Goal: Information Seeking & Learning: Learn about a topic

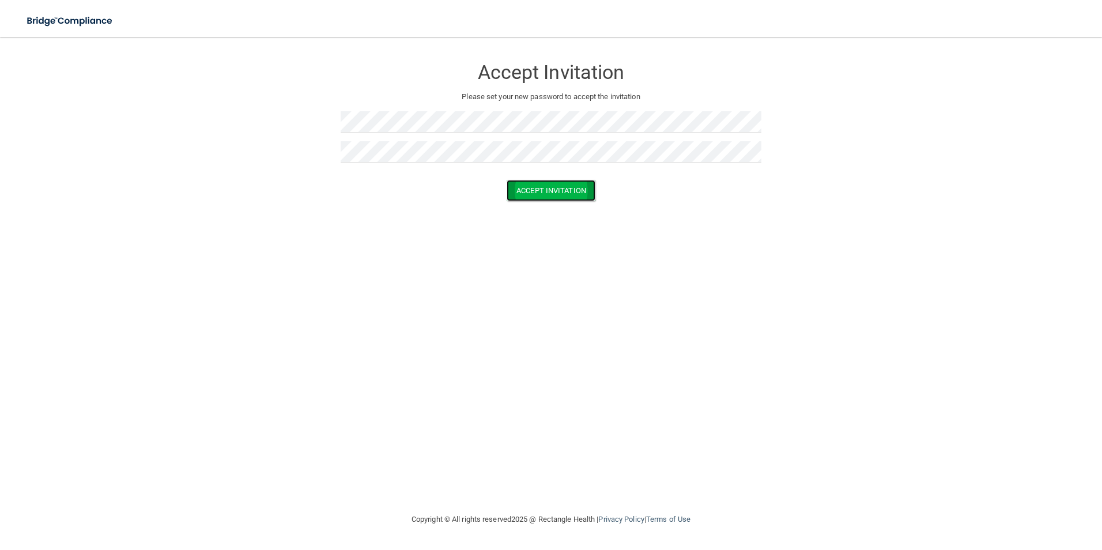
click at [590, 200] on button "Accept Invitation" at bounding box center [551, 190] width 89 height 21
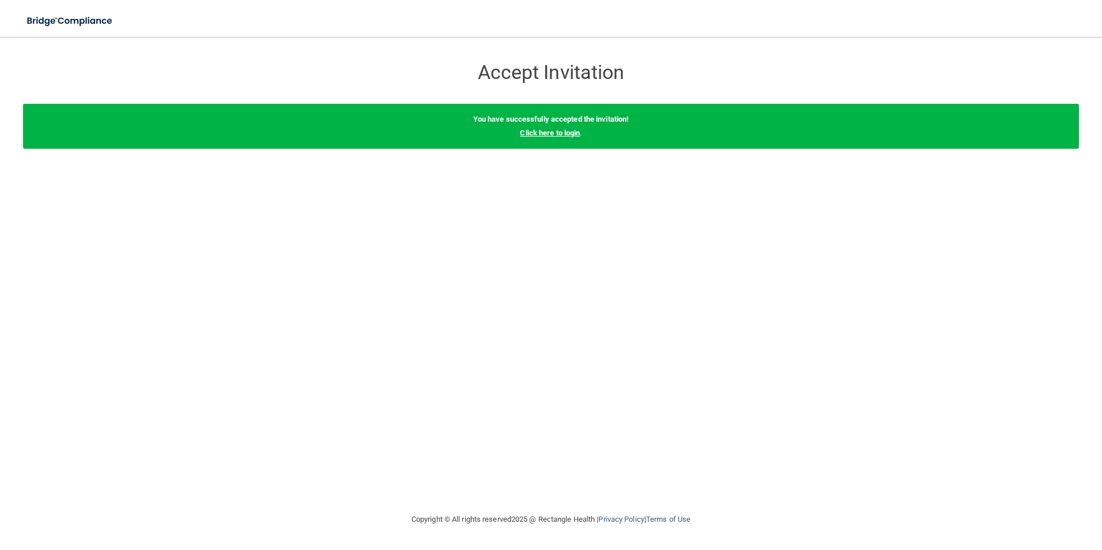
click at [571, 134] on link "Click here to login" at bounding box center [550, 133] width 60 height 9
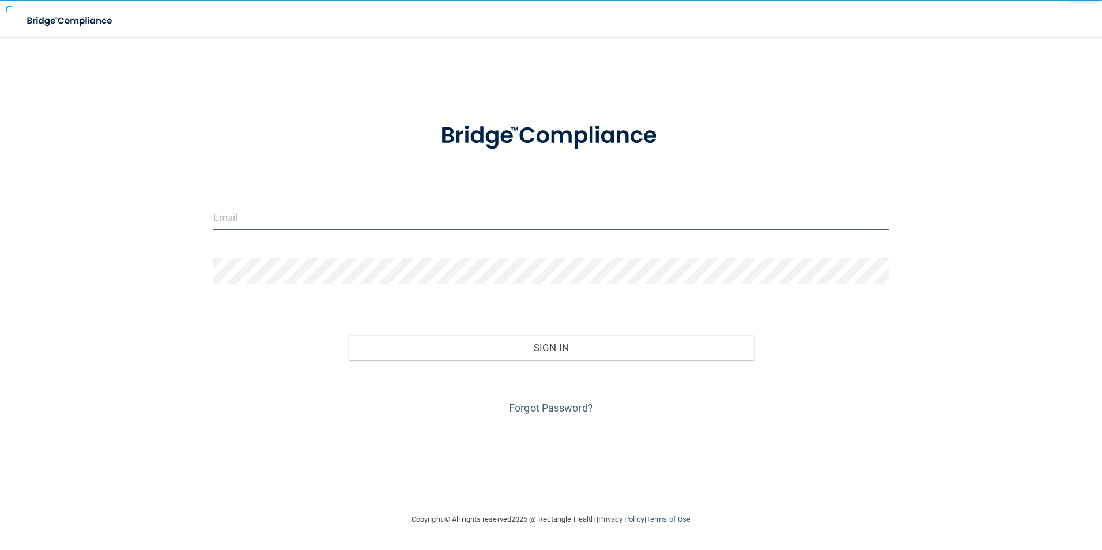
type input "[EMAIL_ADDRESS][DOMAIN_NAME]"
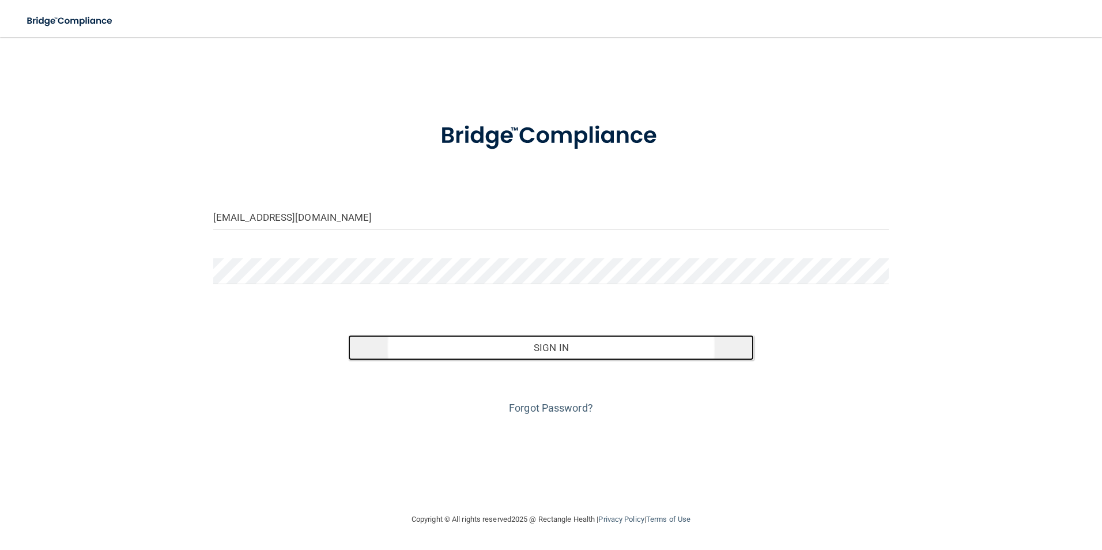
click at [552, 348] on button "Sign In" at bounding box center [551, 347] width 406 height 25
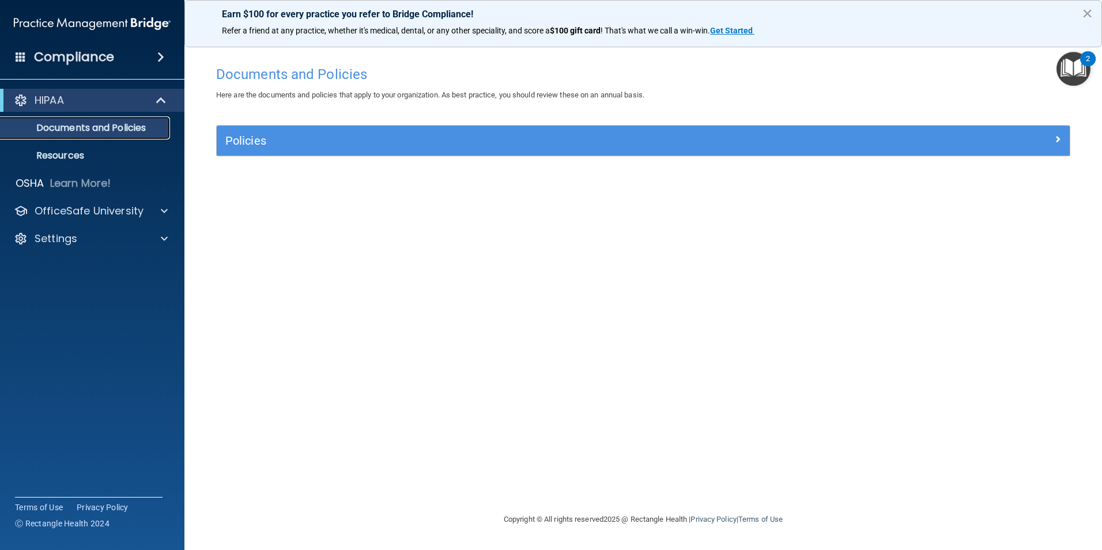
click at [93, 130] on p "Documents and Policies" at bounding box center [85, 128] width 157 height 12
click at [1082, 66] on img "Open Resource Center, 2 new notifications" at bounding box center [1073, 69] width 34 height 34
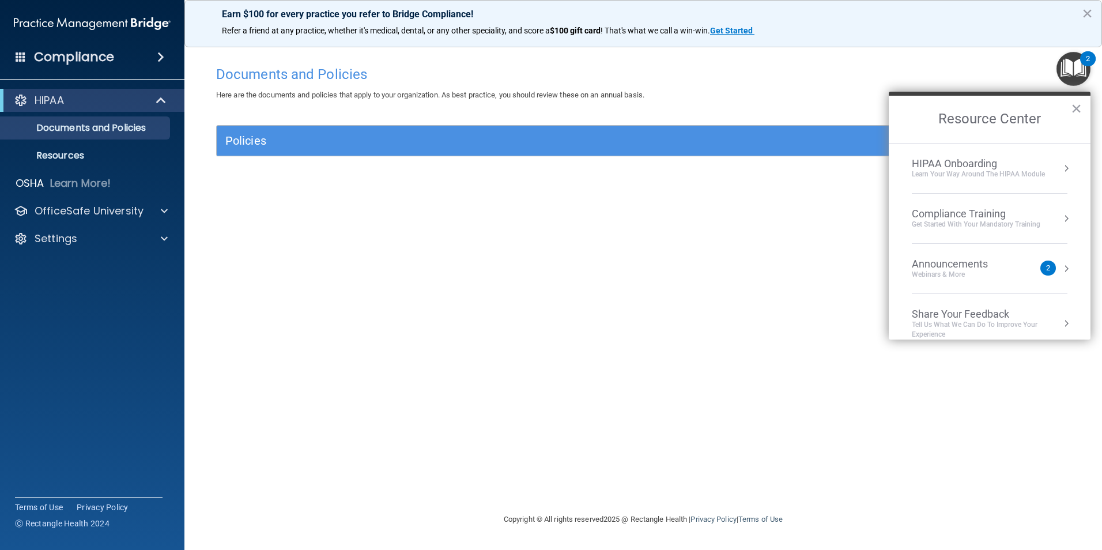
click at [527, 352] on div "Documents and Policies Here are the documents and policies that apply to your o…" at bounding box center [642, 286] width 871 height 452
click at [95, 128] on p "Documents and Policies" at bounding box center [85, 128] width 157 height 12
click at [81, 152] on p "Resources" at bounding box center [85, 156] width 157 height 12
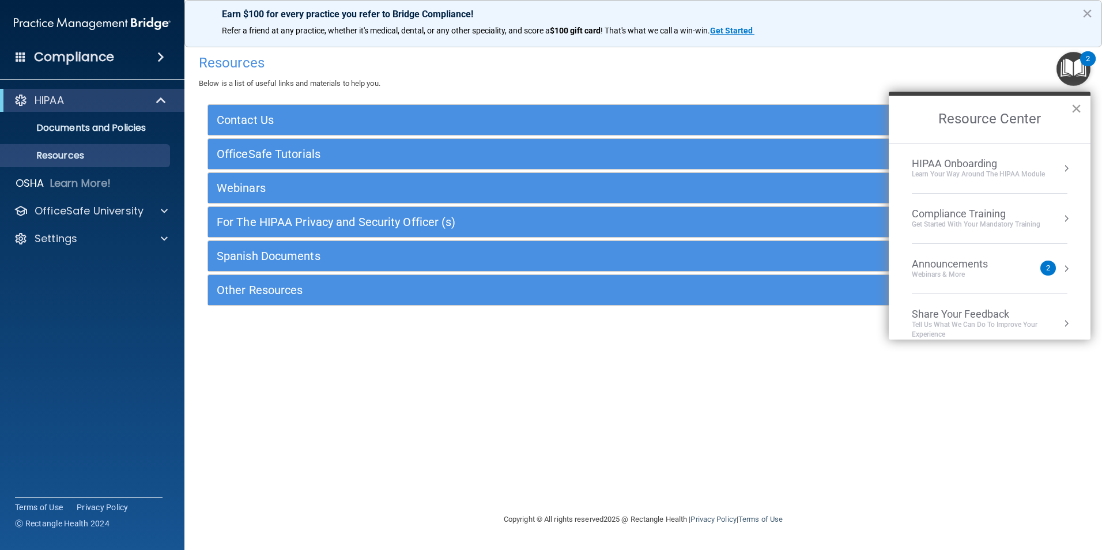
click at [1074, 107] on button "×" at bounding box center [1076, 108] width 11 height 18
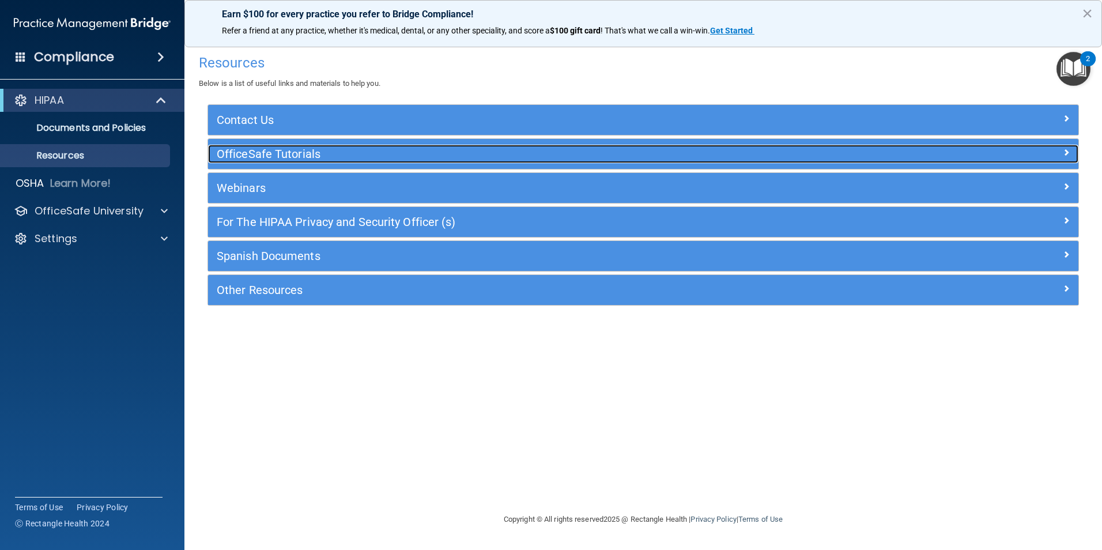
click at [316, 152] on h5 "OfficeSafe Tutorials" at bounding box center [535, 154] width 636 height 13
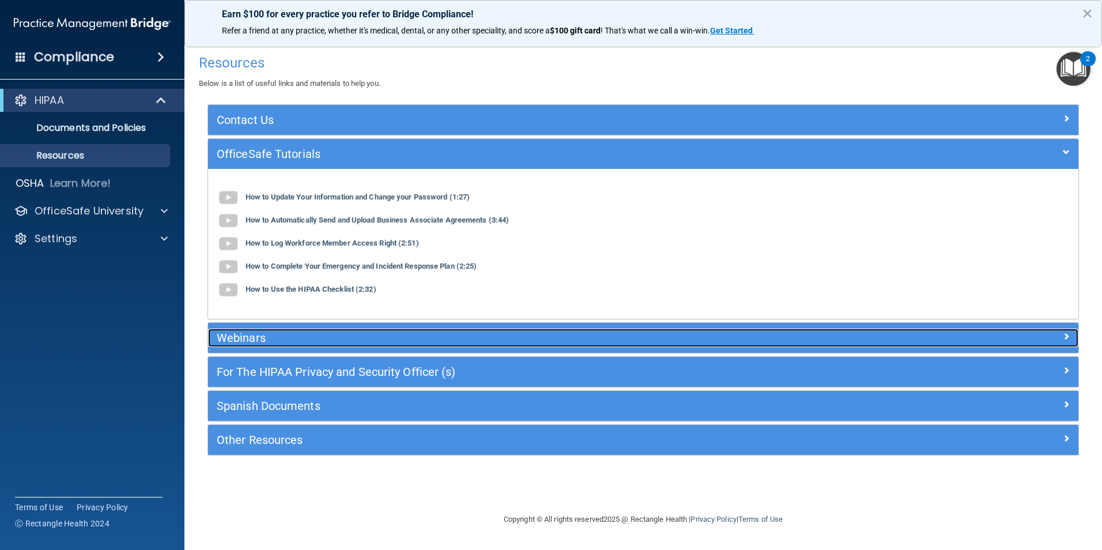
click at [316, 342] on h5 "Webinars" at bounding box center [535, 337] width 636 height 13
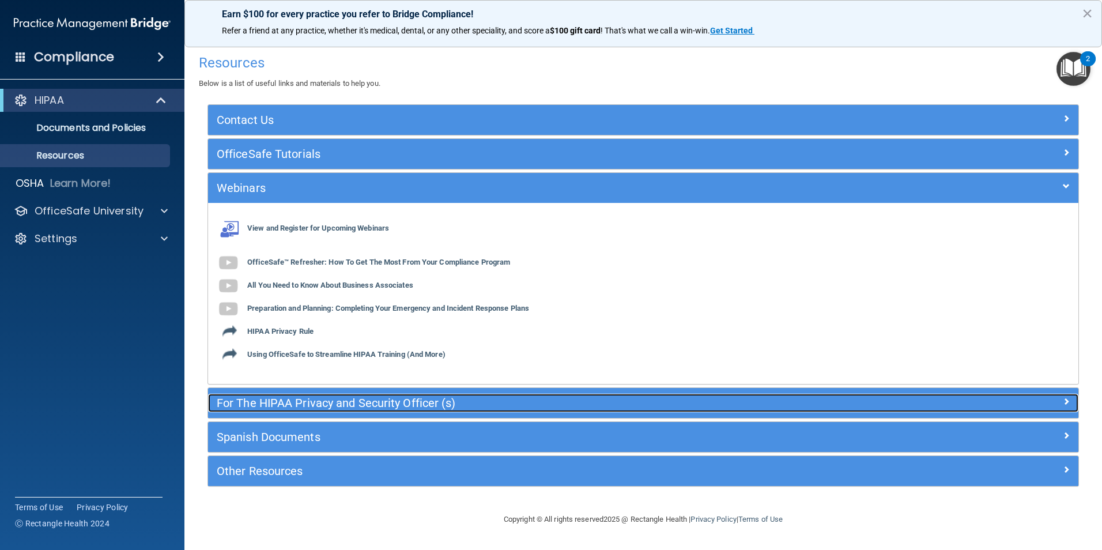
click at [386, 408] on h5 "For The HIPAA Privacy and Security Officer (s)" at bounding box center [535, 403] width 636 height 13
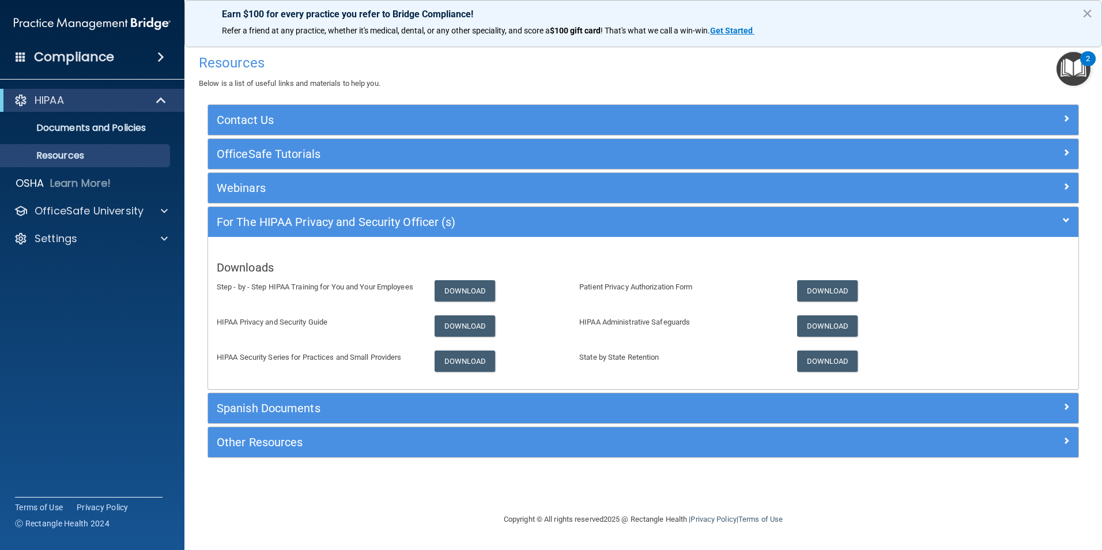
click at [361, 478] on div "Resources Below is a list of useful links and materials to help you. Contact Us…" at bounding box center [642, 274] width 871 height 452
click at [157, 56] on span at bounding box center [160, 57] width 7 height 14
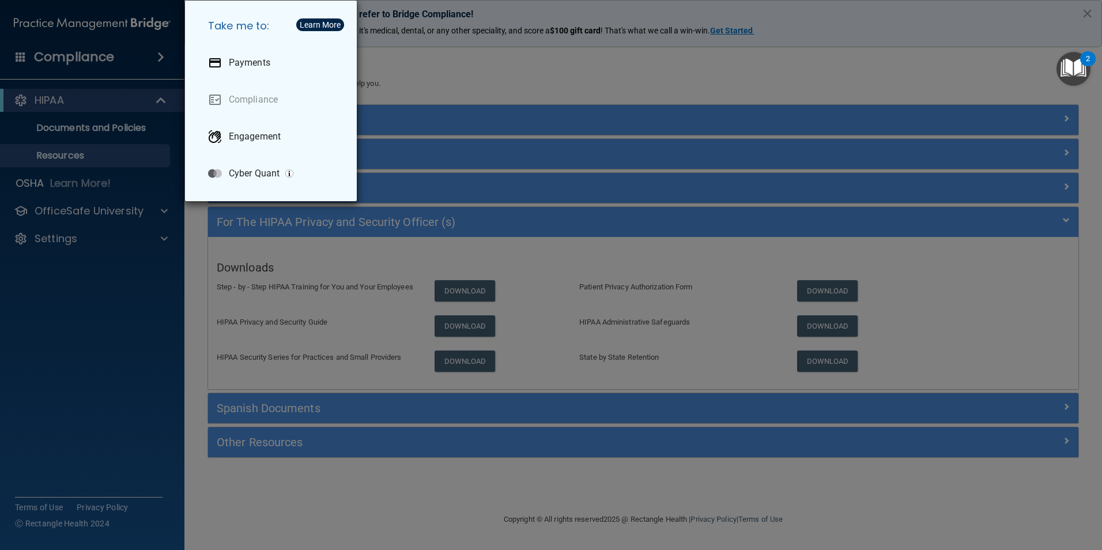
click at [118, 123] on div "Take me to: Payments Compliance Engagement Cyber Quant" at bounding box center [551, 275] width 1102 height 550
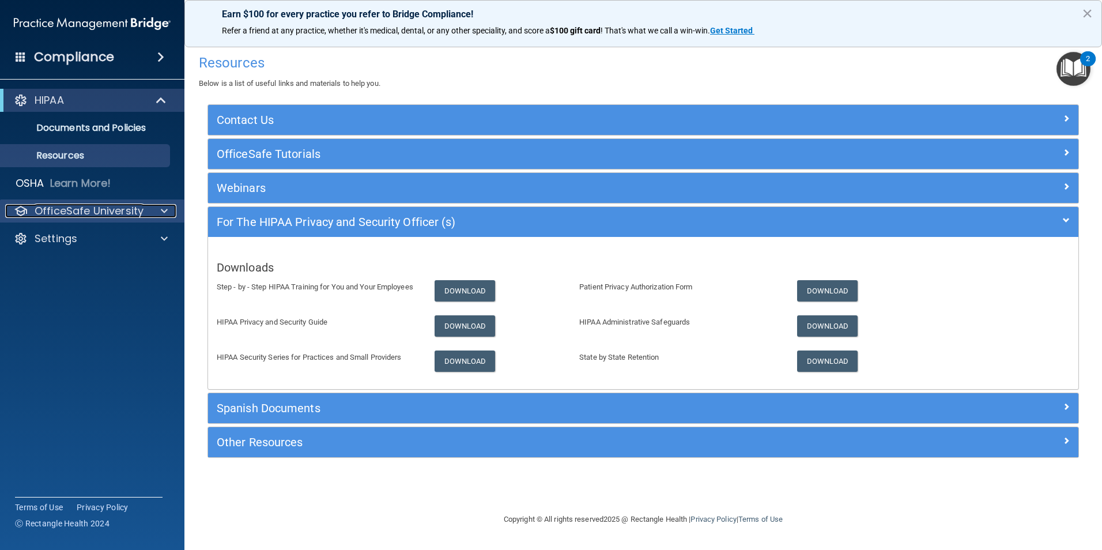
click at [121, 213] on p "OfficeSafe University" at bounding box center [89, 211] width 109 height 14
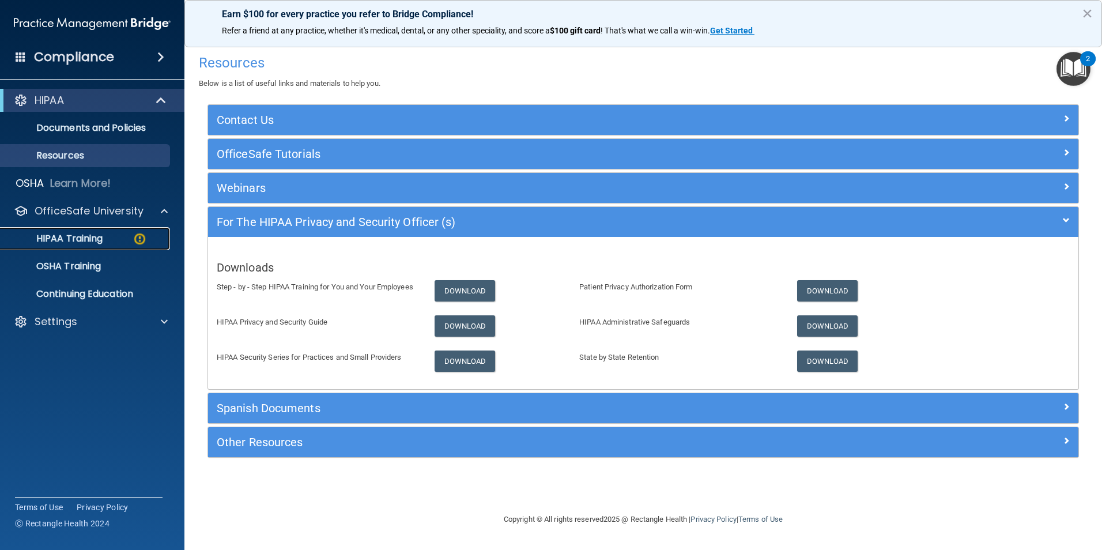
click at [96, 237] on p "HIPAA Training" at bounding box center [54, 239] width 95 height 12
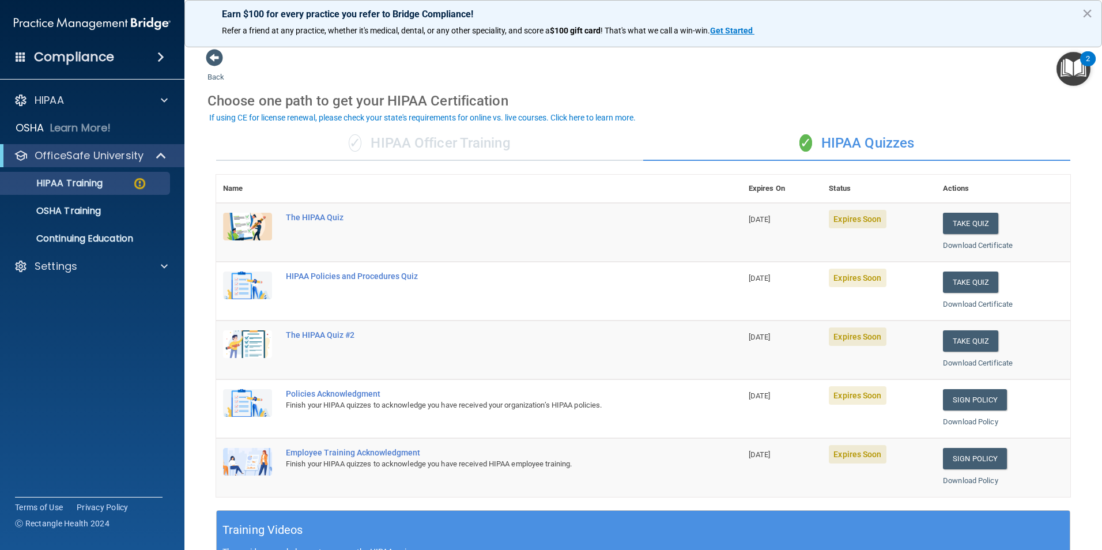
click at [477, 152] on div "✓ HIPAA Officer Training" at bounding box center [429, 143] width 427 height 35
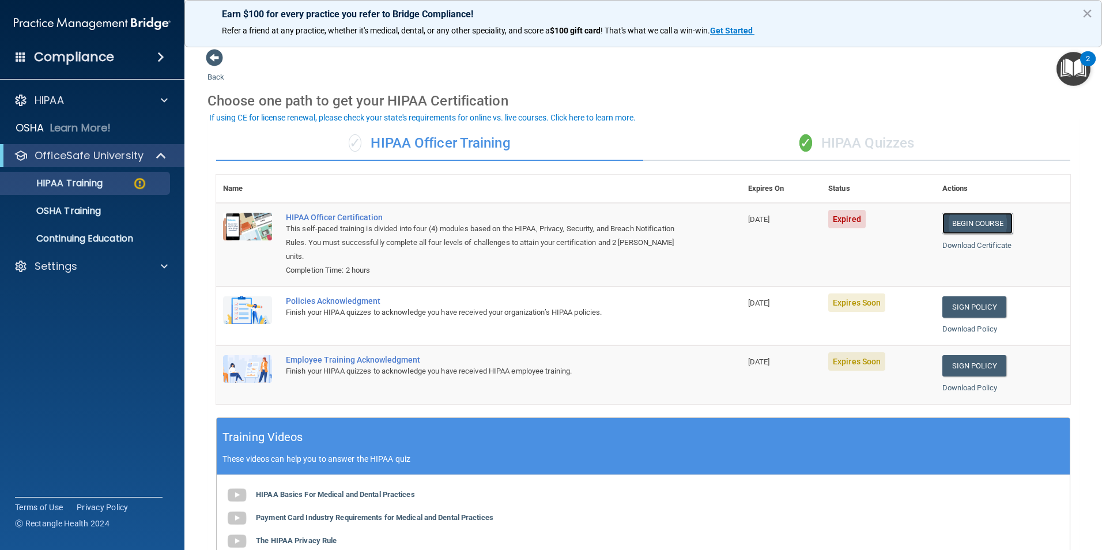
click at [964, 215] on link "Begin Course" at bounding box center [977, 223] width 70 height 21
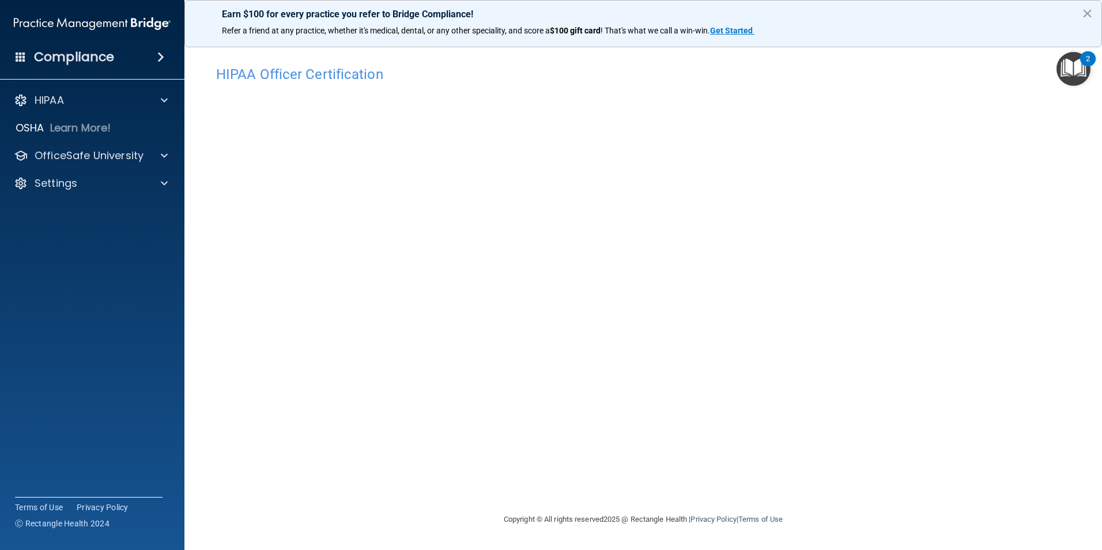
click at [833, 496] on div "HIPAA Officer Certification This course doesn’t expire until 08/25/2022. Are yo…" at bounding box center [642, 286] width 871 height 452
